Goal: Navigation & Orientation: Find specific page/section

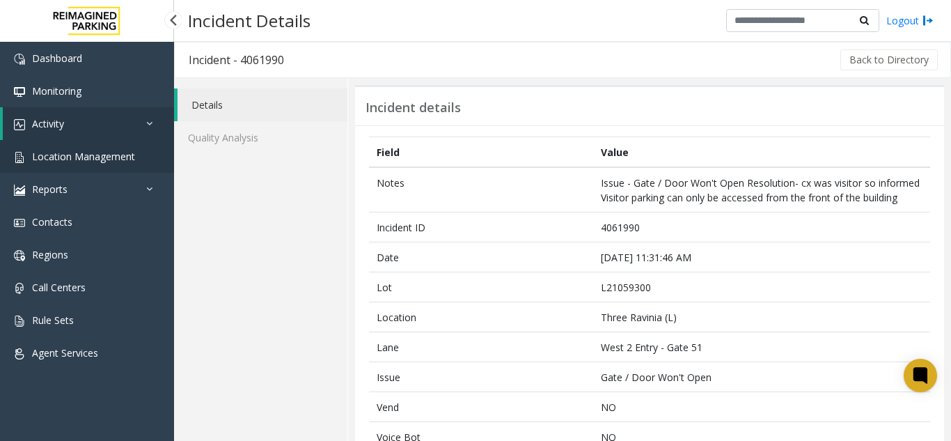
click at [93, 150] on span "Location Management" at bounding box center [83, 156] width 103 height 13
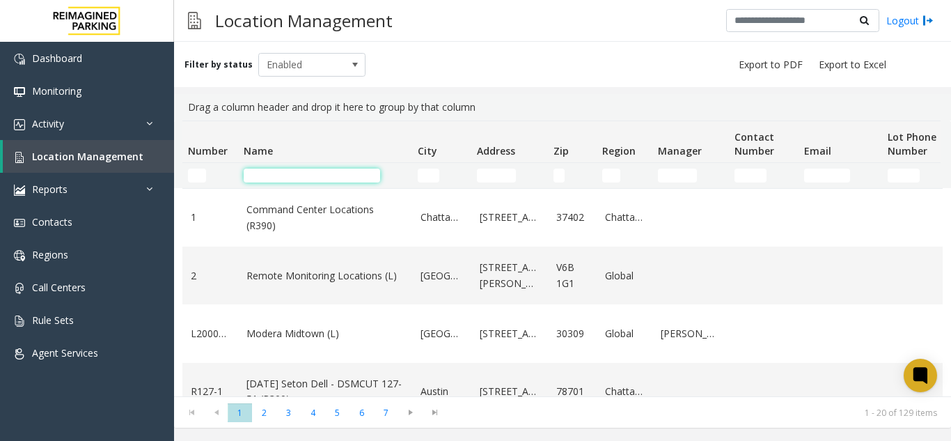
click at [297, 175] on input "Name Filter" at bounding box center [312, 175] width 136 height 14
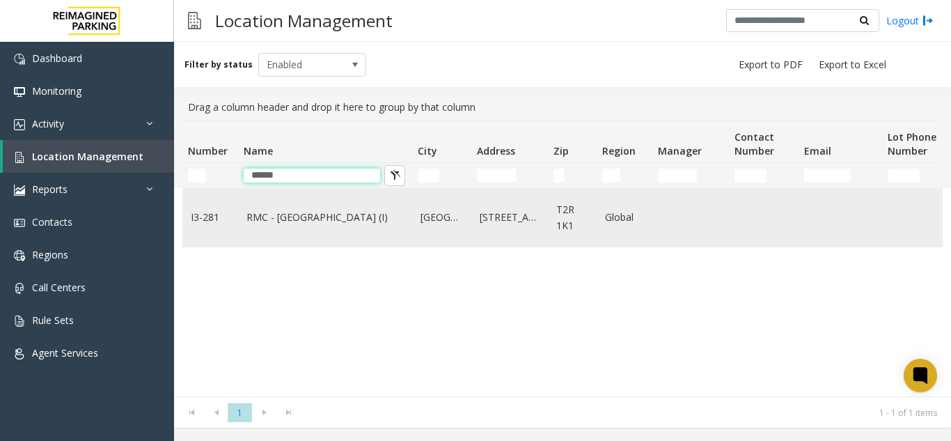
type input "*****"
click at [337, 207] on td "RMC - [GEOGRAPHIC_DATA] (I)" at bounding box center [325, 218] width 174 height 58
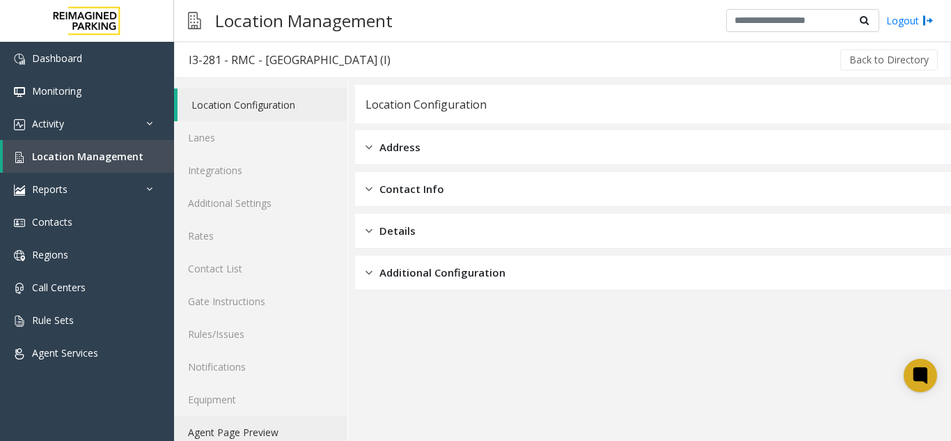
click at [267, 416] on link "Agent Page Preview" at bounding box center [260, 432] width 173 height 33
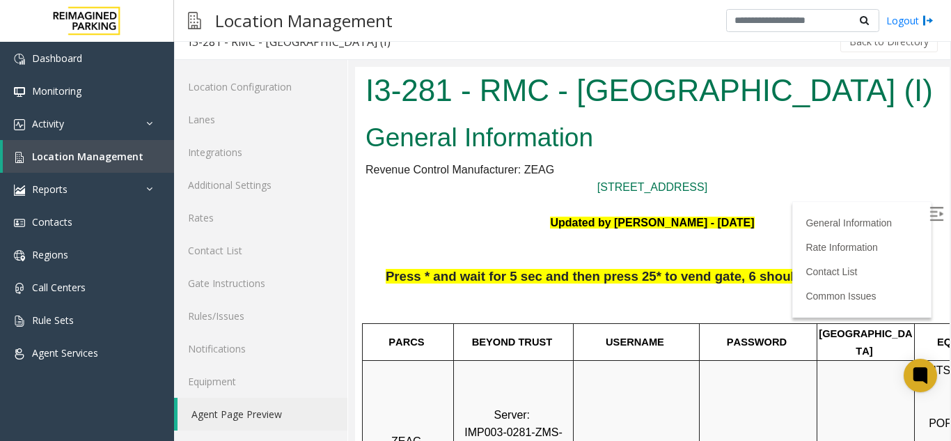
click at [929, 207] on img at bounding box center [936, 214] width 14 height 14
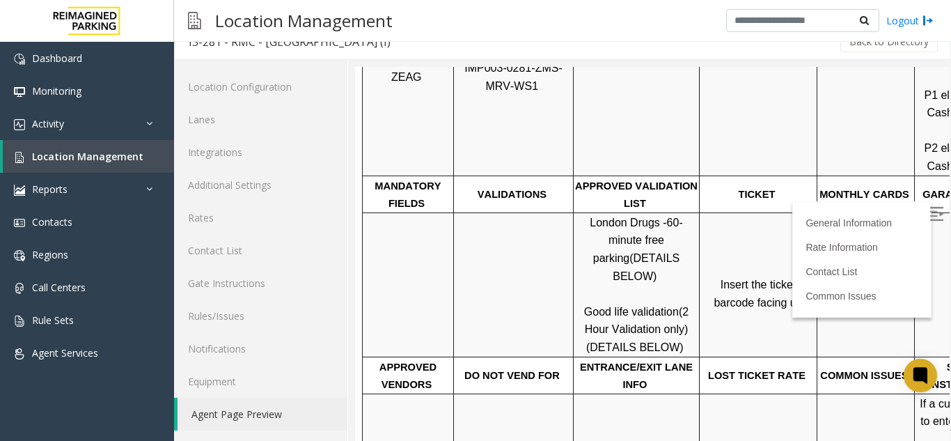
scroll to position [418, 0]
